Goal: Information Seeking & Learning: Learn about a topic

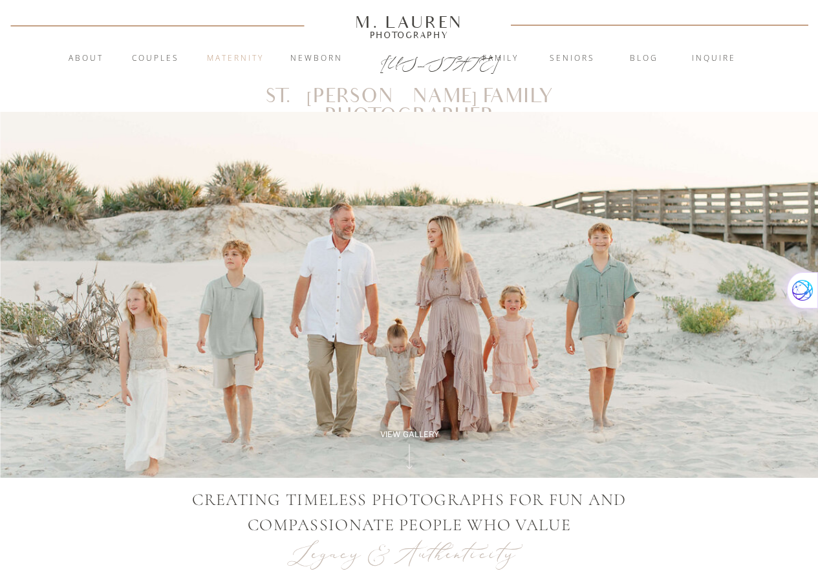
click at [236, 56] on nav "Maternity" at bounding box center [235, 58] width 70 height 13
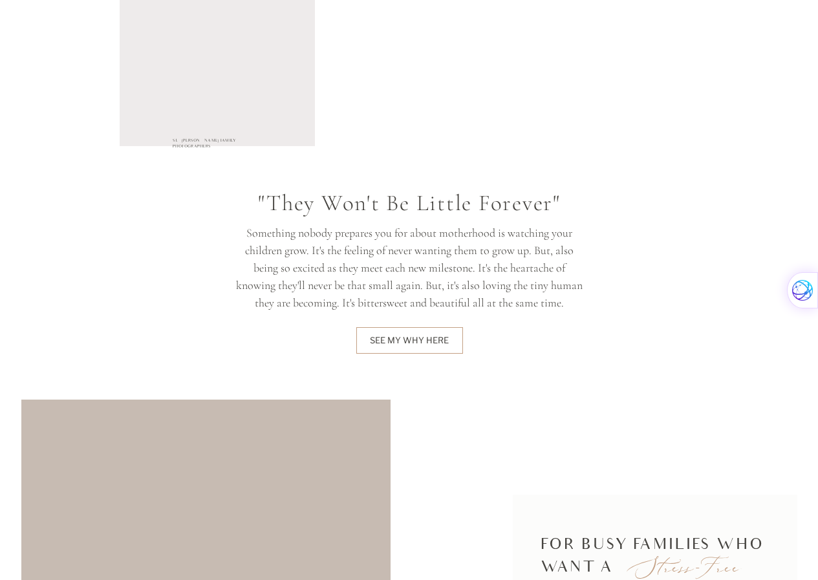
scroll to position [2004, 0]
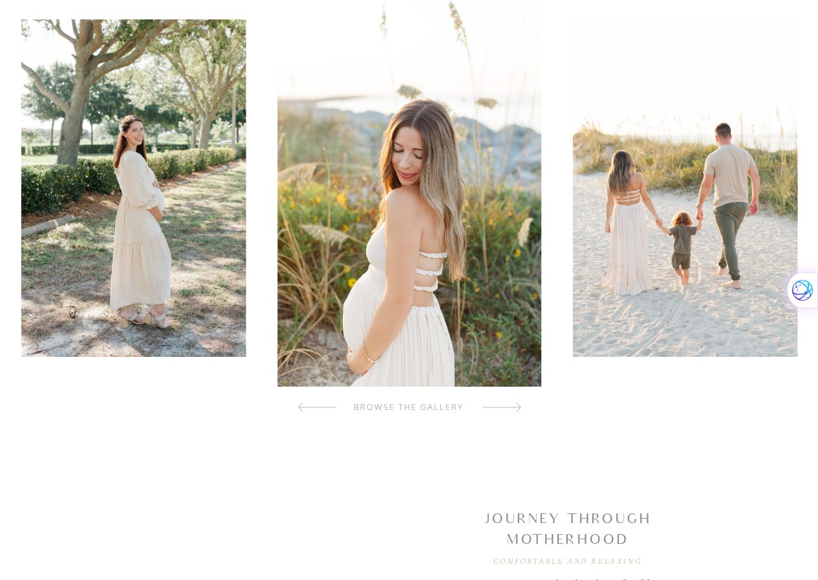
scroll to position [388, 0]
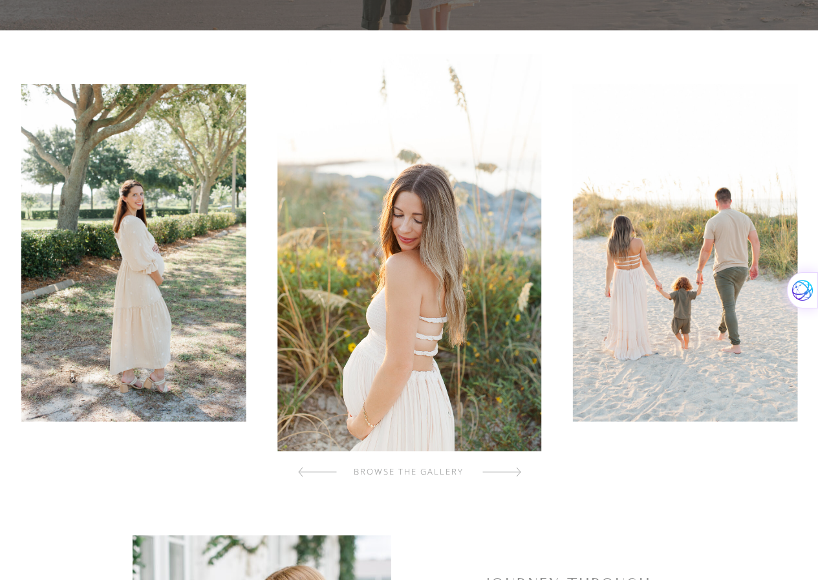
click at [503, 469] on div at bounding box center [501, 472] width 39 height 26
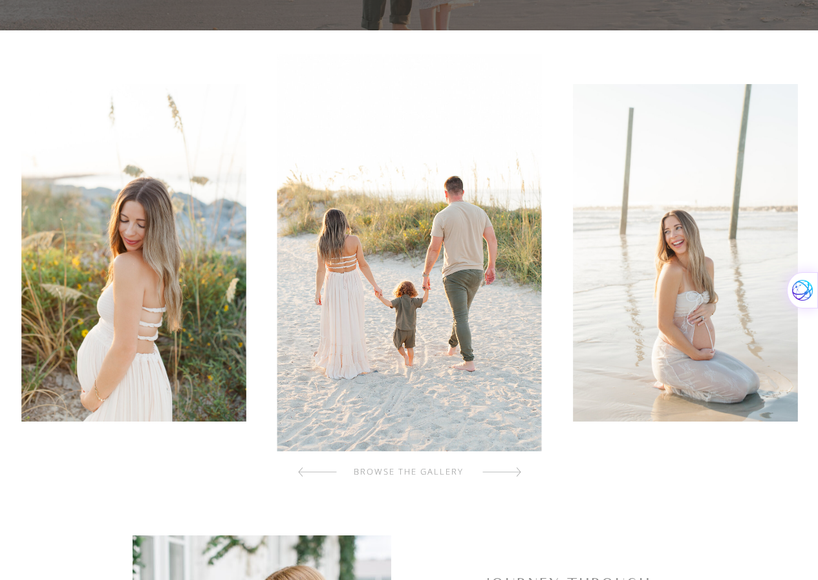
click at [503, 469] on div at bounding box center [501, 472] width 39 height 26
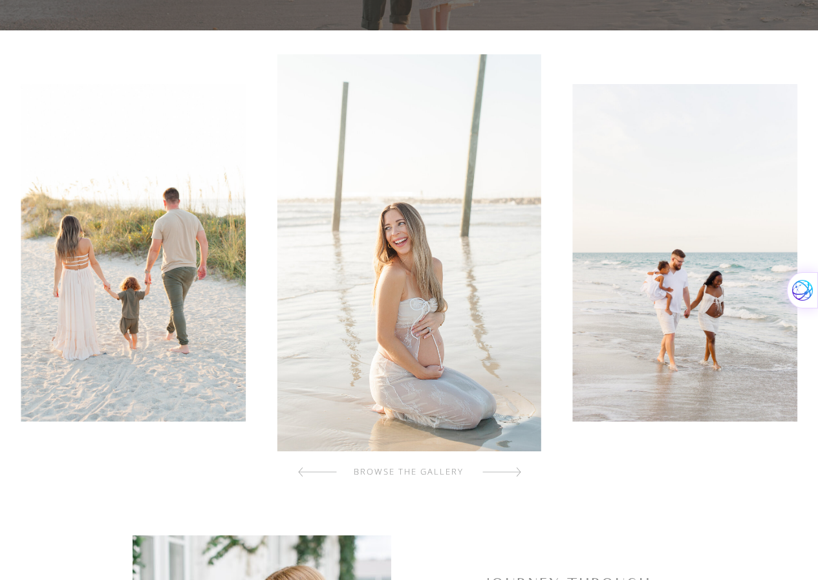
click at [503, 469] on div at bounding box center [501, 472] width 39 height 26
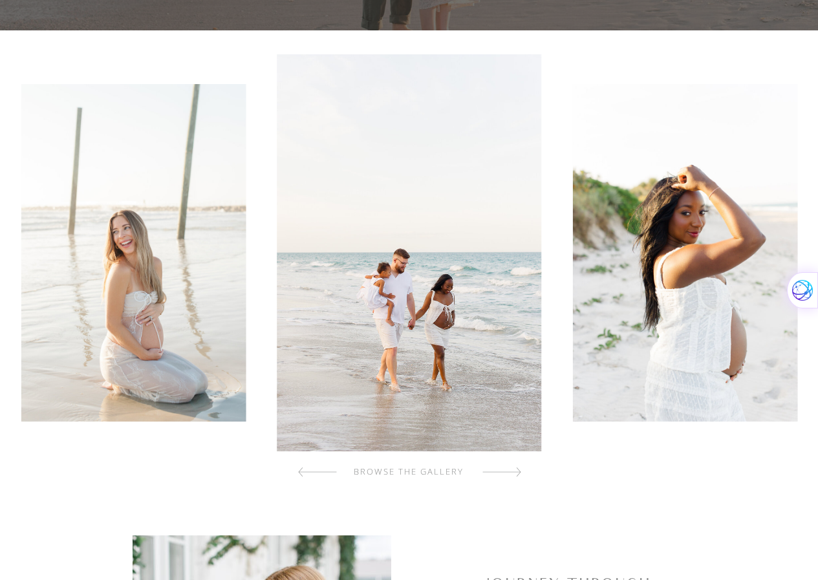
click at [503, 469] on div at bounding box center [501, 472] width 39 height 26
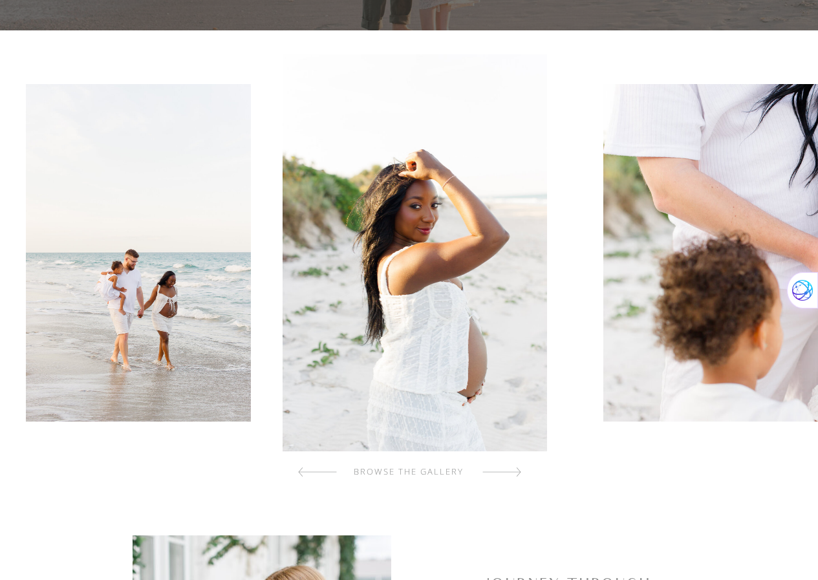
click at [503, 469] on div at bounding box center [501, 472] width 39 height 26
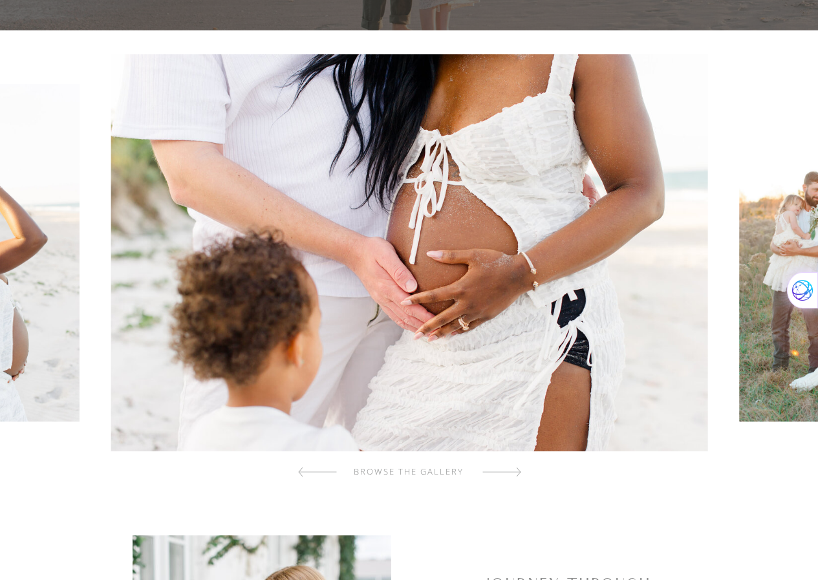
click at [503, 469] on div at bounding box center [501, 472] width 39 height 26
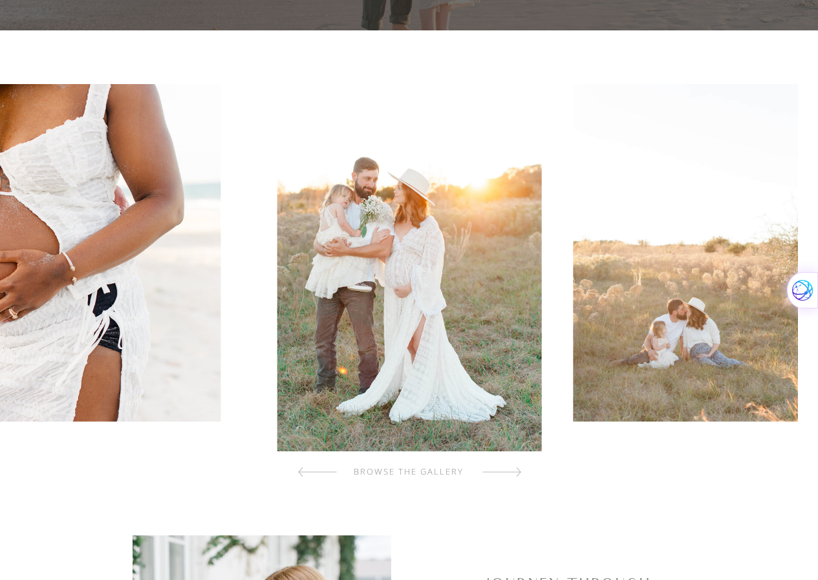
click at [503, 469] on div at bounding box center [501, 472] width 39 height 26
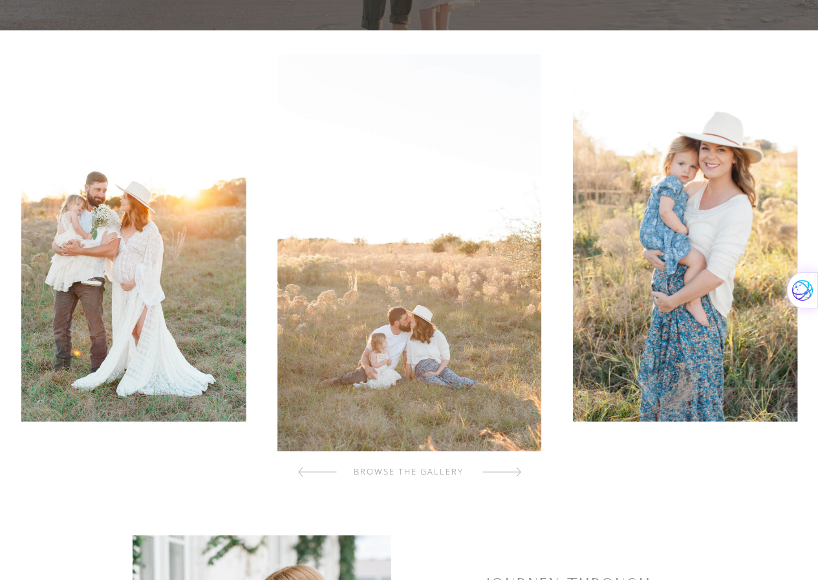
click at [503, 469] on div at bounding box center [501, 472] width 39 height 26
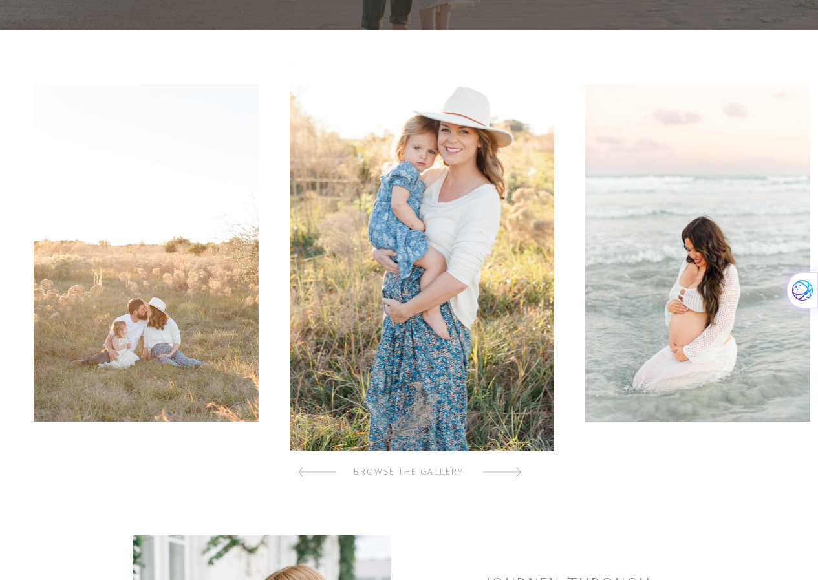
click at [503, 469] on div at bounding box center [501, 472] width 39 height 26
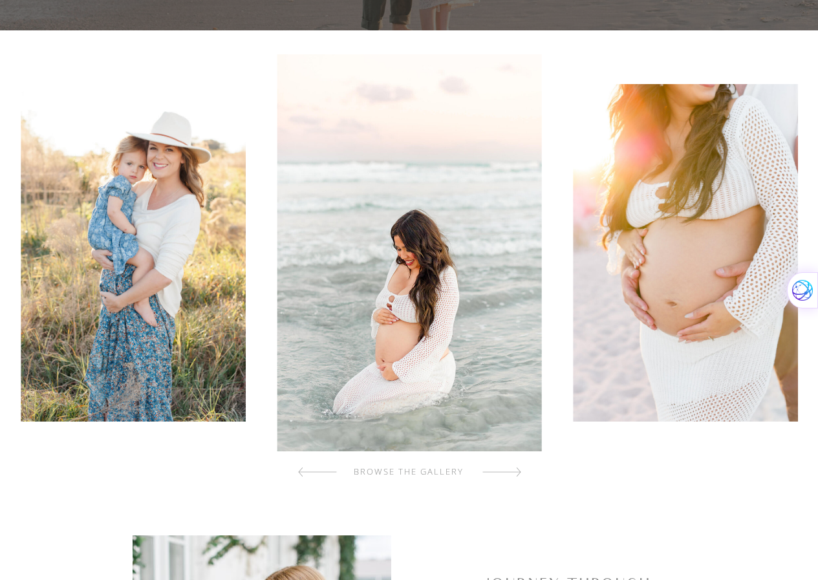
click at [503, 469] on div at bounding box center [501, 472] width 39 height 26
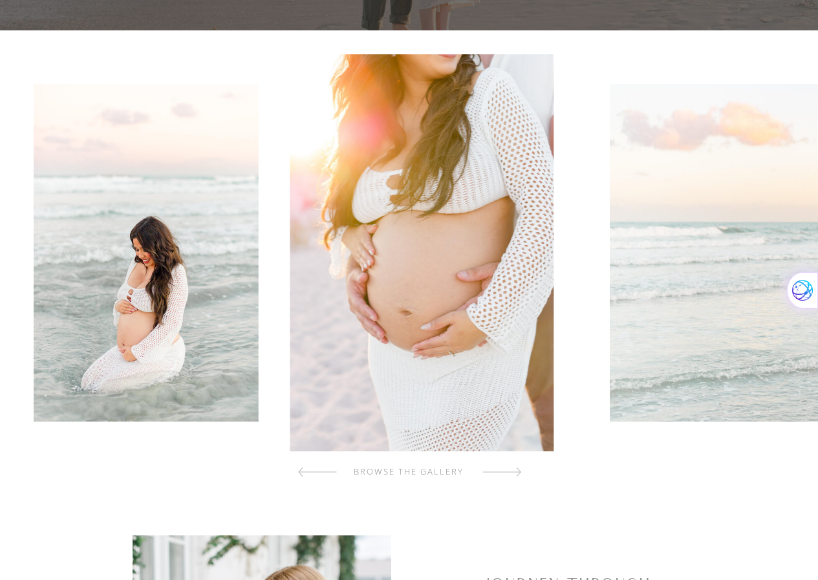
click at [503, 469] on div at bounding box center [501, 472] width 39 height 26
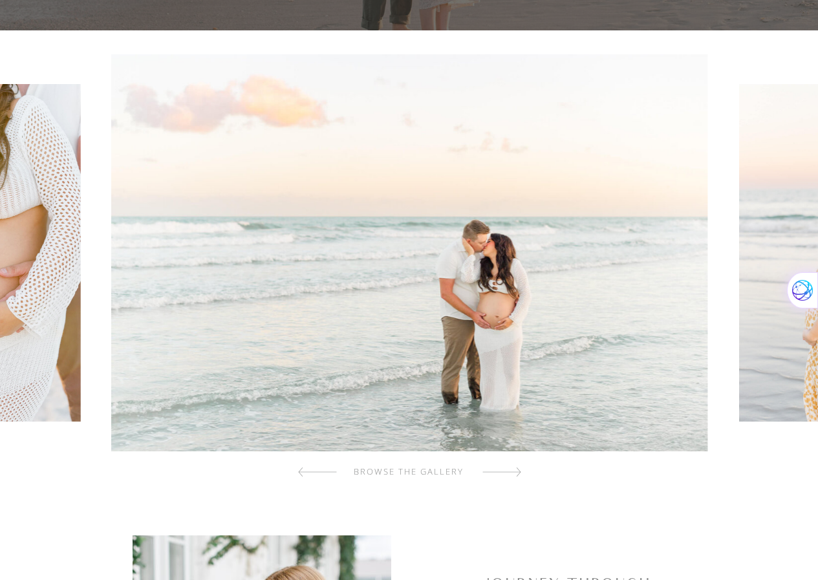
click at [503, 469] on div at bounding box center [501, 472] width 39 height 26
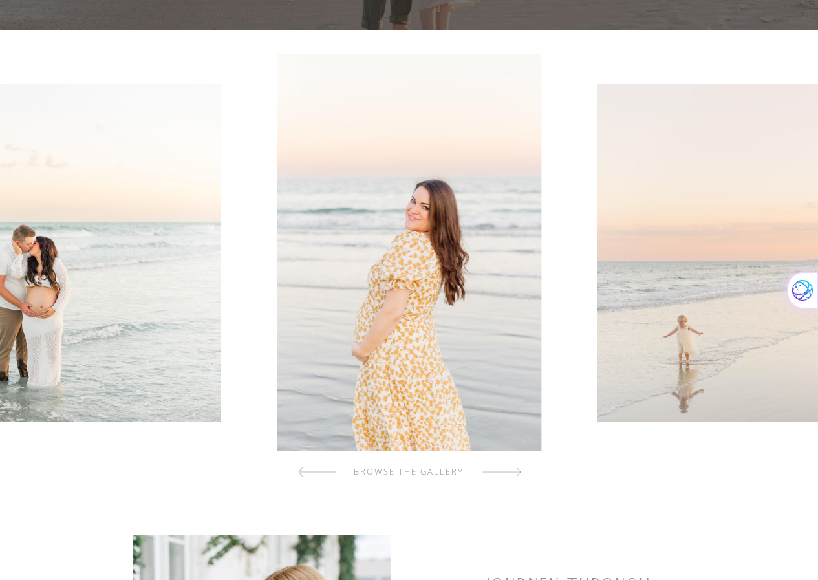
click at [503, 469] on div at bounding box center [501, 472] width 39 height 26
